Goal: Task Accomplishment & Management: Use online tool/utility

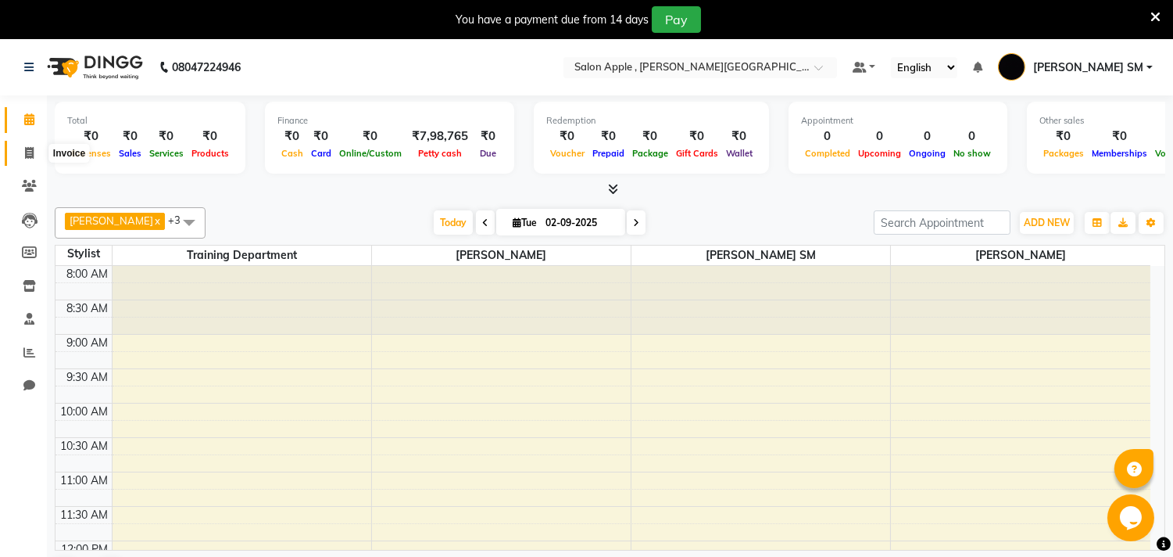
click at [28, 152] on icon at bounding box center [29, 153] width 9 height 12
select select "521"
select select "service"
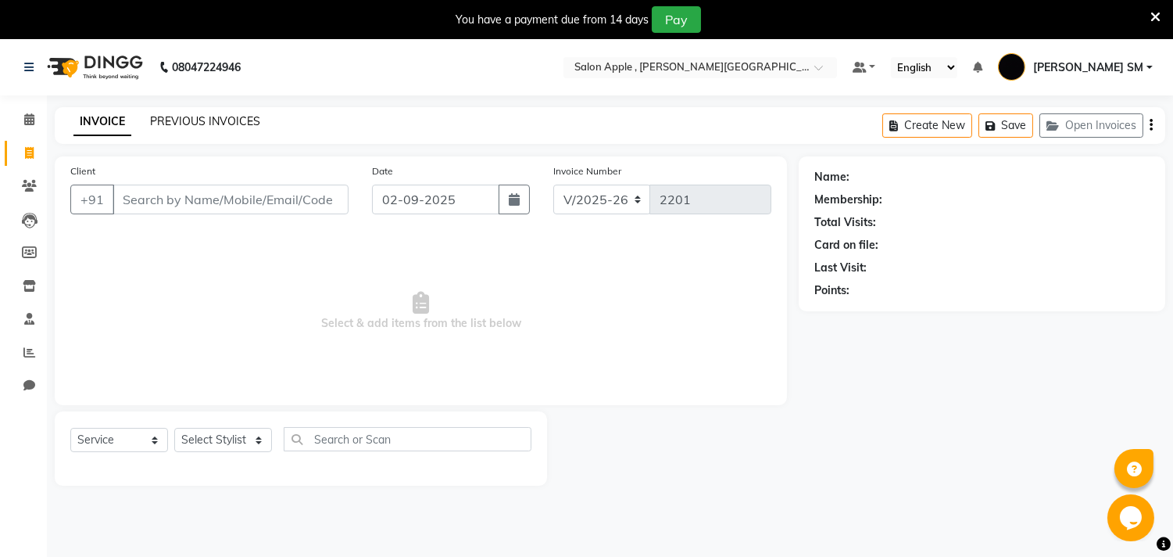
click at [224, 114] on link "PREVIOUS INVOICES" at bounding box center [205, 121] width 110 height 14
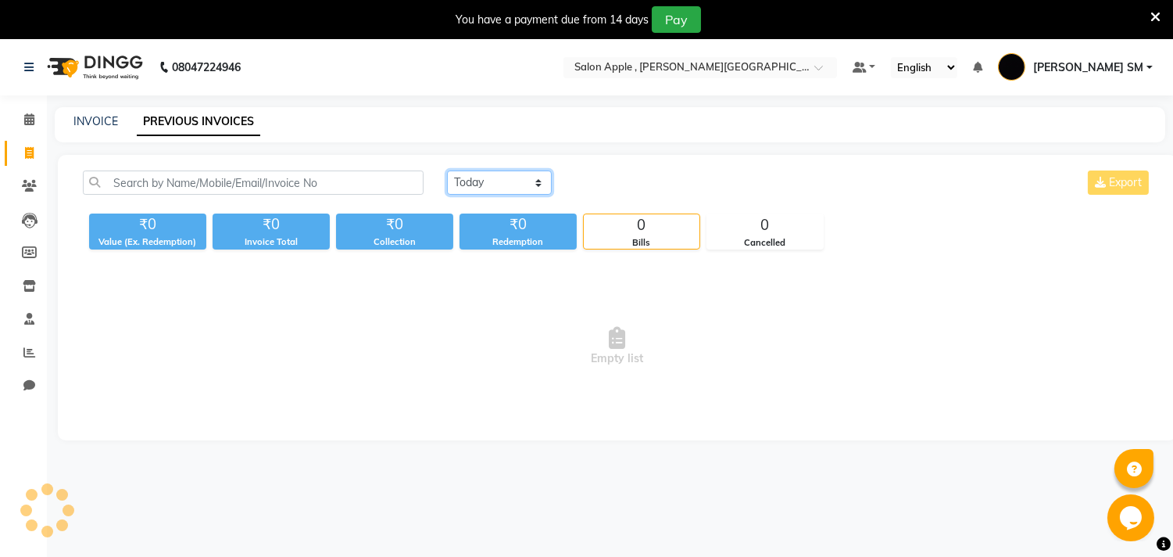
click at [510, 181] on select "[DATE] [DATE] Custom Range" at bounding box center [499, 182] width 105 height 24
select select "[DATE]"
click at [447, 170] on select "[DATE] [DATE] Custom Range" at bounding box center [499, 182] width 105 height 24
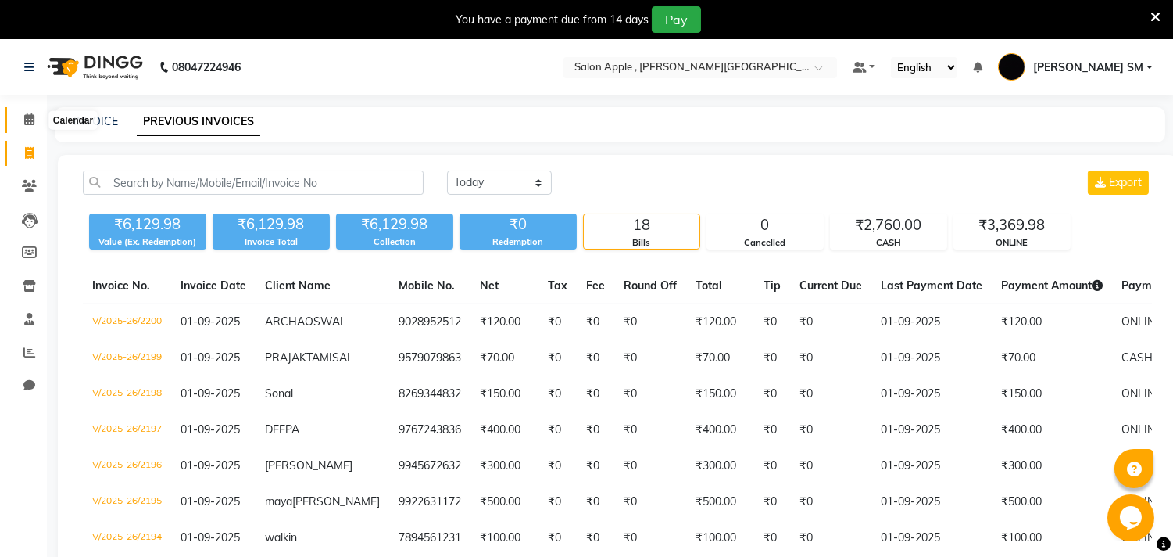
click at [28, 120] on icon at bounding box center [29, 119] width 10 height 12
